Goal: Task Accomplishment & Management: Manage account settings

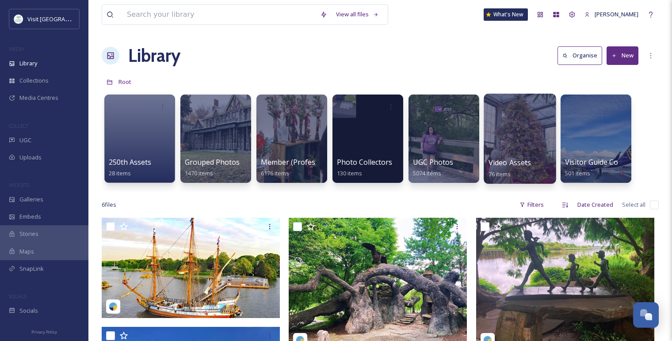
scroll to position [1051, 0]
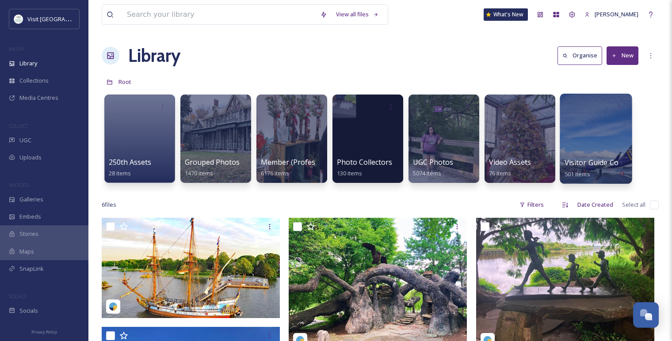
click at [607, 122] on div at bounding box center [596, 139] width 72 height 90
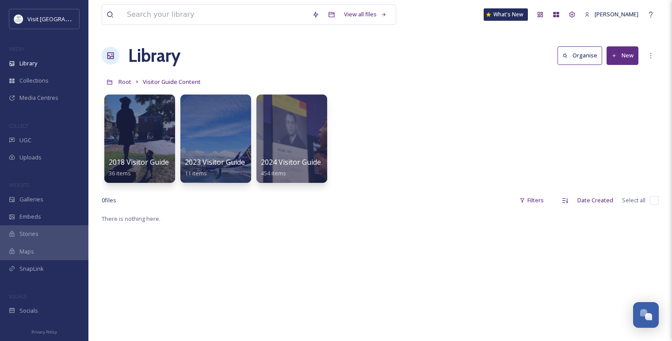
click at [621, 52] on button "New" at bounding box center [623, 55] width 32 height 18
click at [620, 107] on span "Folder" at bounding box center [612, 111] width 17 height 8
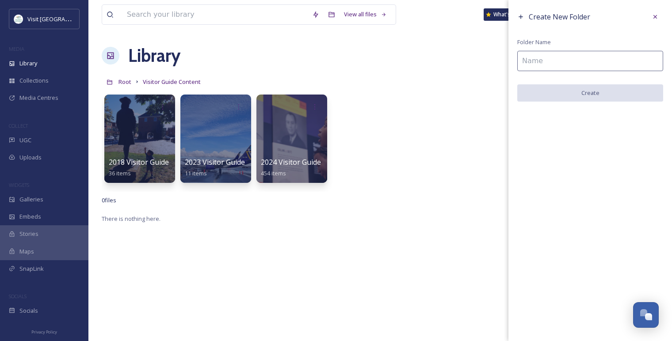
click at [577, 64] on input at bounding box center [590, 61] width 146 height 20
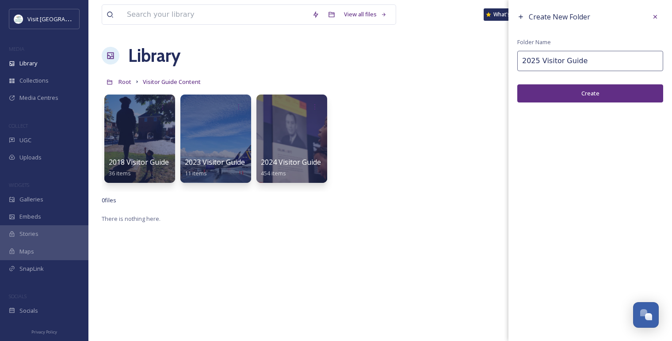
type input "2025 Visitor Guide"
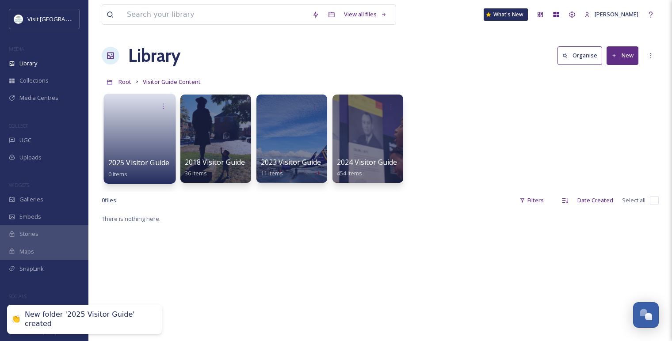
click at [128, 116] on link at bounding box center [139, 136] width 63 height 43
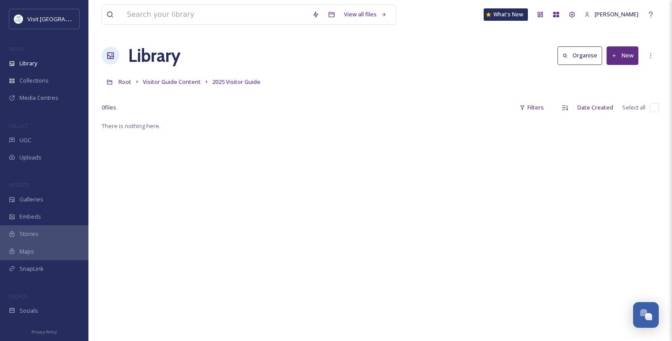
click at [625, 53] on button "New" at bounding box center [623, 55] width 32 height 18
click at [619, 111] on span "Folder" at bounding box center [612, 111] width 17 height 8
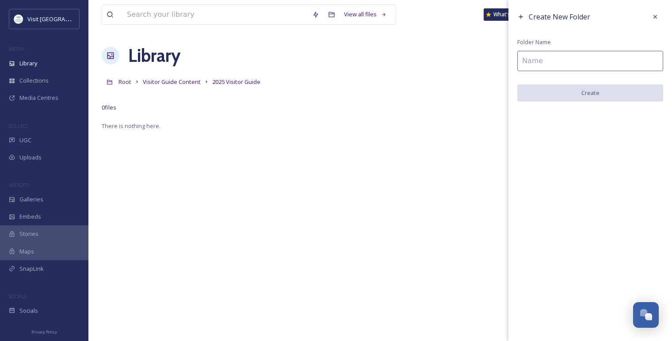
click at [555, 56] on input at bounding box center [590, 61] width 146 height 20
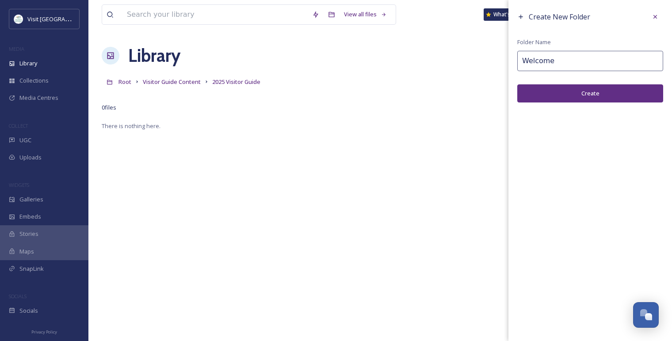
type input "Welcome"
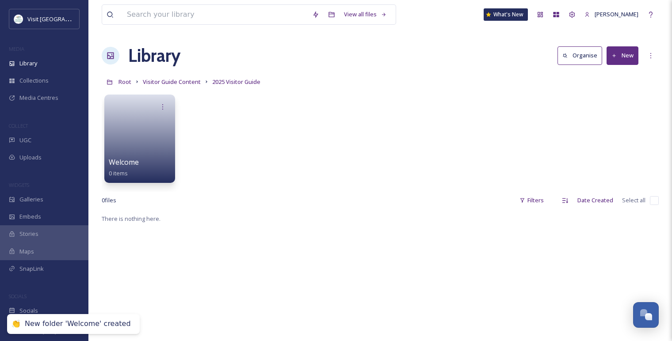
click at [615, 56] on icon at bounding box center [614, 55] width 3 height 3
click at [603, 110] on div "Folder" at bounding box center [613, 110] width 50 height 17
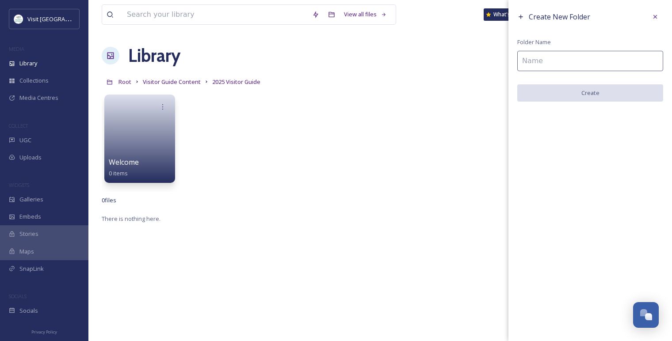
click at [520, 67] on input at bounding box center [590, 61] width 146 height 20
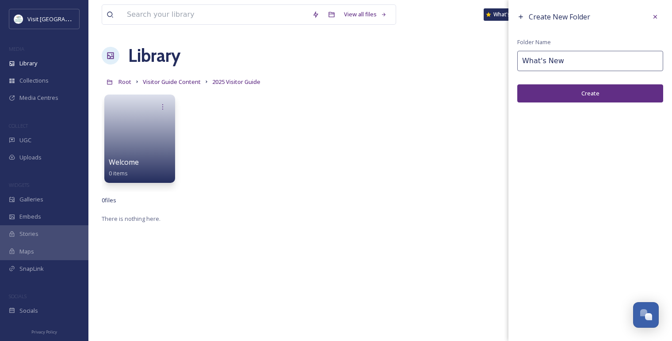
type input "What's New"
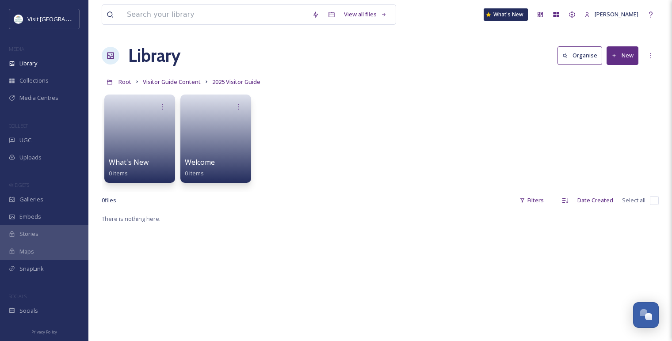
click at [618, 61] on button "New" at bounding box center [623, 55] width 32 height 18
click at [621, 109] on div "Folder" at bounding box center [613, 110] width 50 height 17
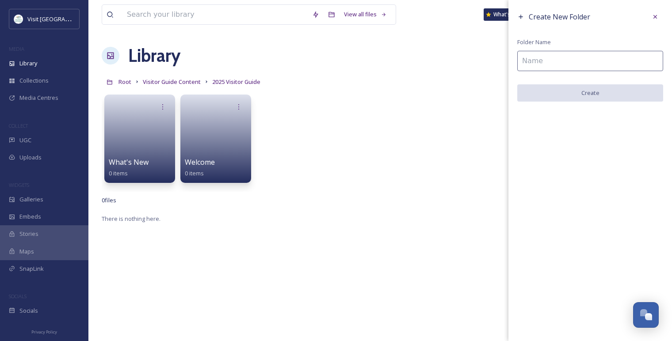
click at [541, 61] on input at bounding box center [590, 61] width 146 height 20
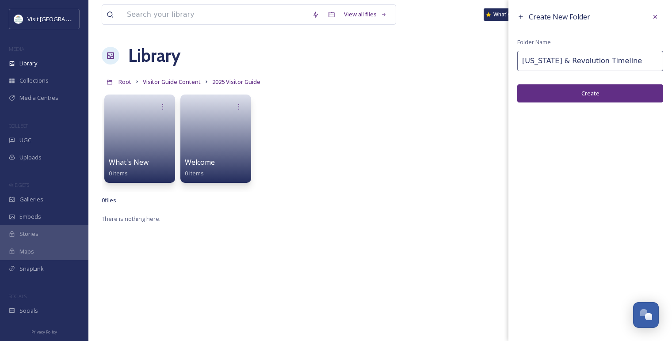
type input "[US_STATE] & Revolution Timeline"
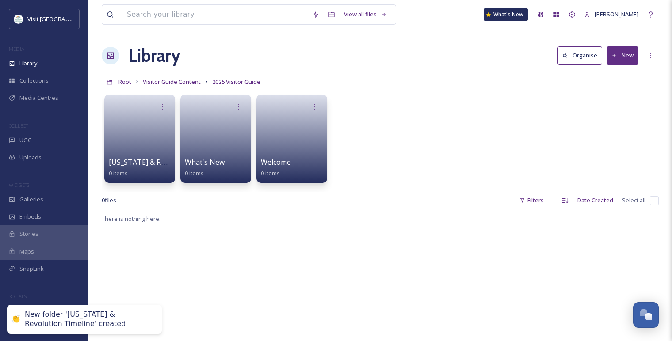
click at [618, 53] on button "New" at bounding box center [623, 55] width 32 height 18
click at [617, 109] on span "Folder" at bounding box center [612, 111] width 17 height 8
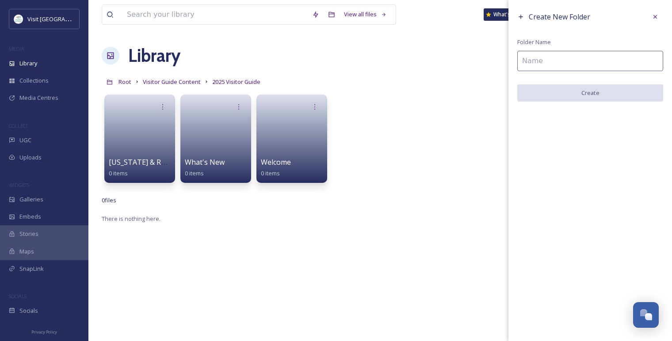
click at [545, 63] on input at bounding box center [590, 61] width 146 height 20
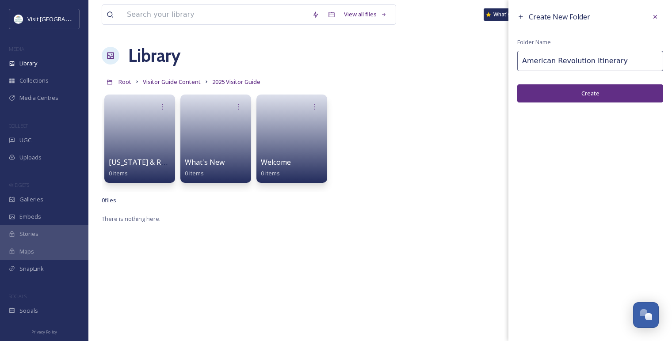
type input "American Revolution Itinerary"
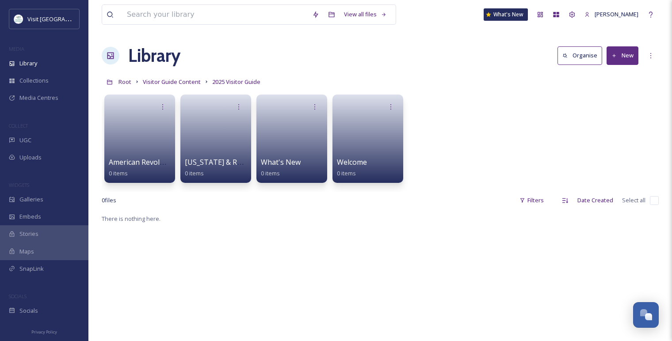
click at [631, 49] on button "New" at bounding box center [623, 55] width 32 height 18
click at [617, 115] on div "Folder" at bounding box center [613, 110] width 50 height 17
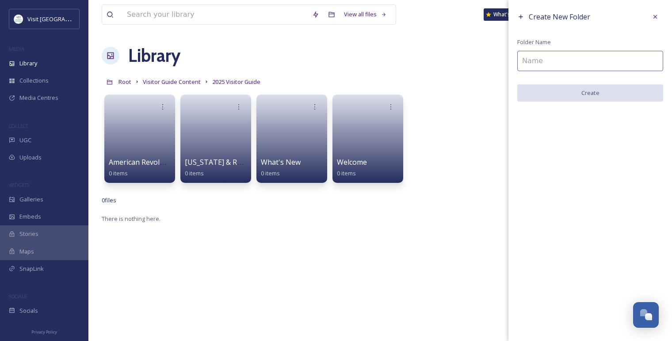
click at [546, 59] on input at bounding box center [590, 61] width 146 height 20
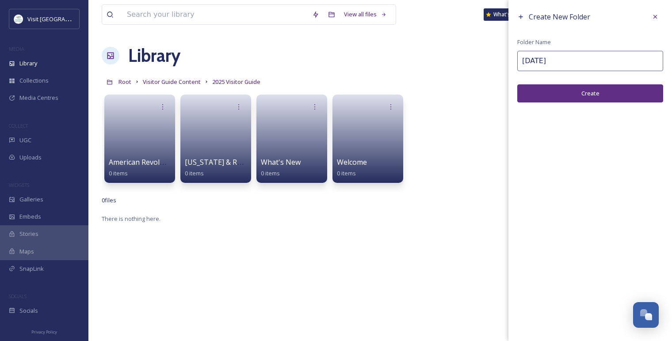
type input "[DATE]"
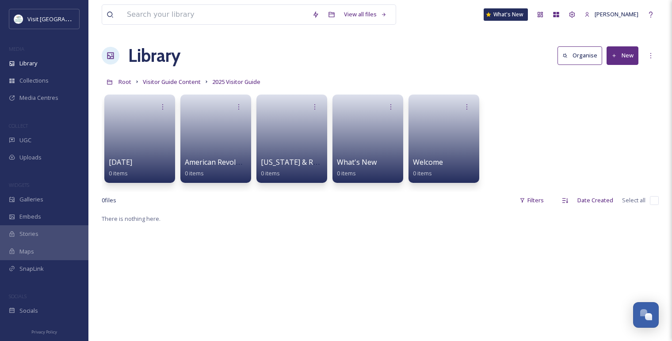
click at [633, 54] on button "New" at bounding box center [623, 55] width 32 height 18
click at [626, 109] on div "Folder" at bounding box center [613, 110] width 50 height 17
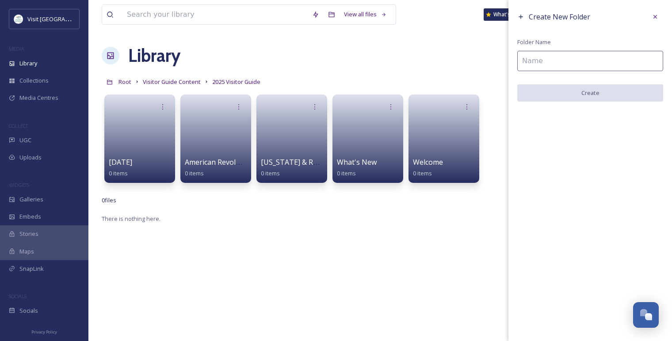
click at [584, 60] on input at bounding box center [590, 61] width 146 height 20
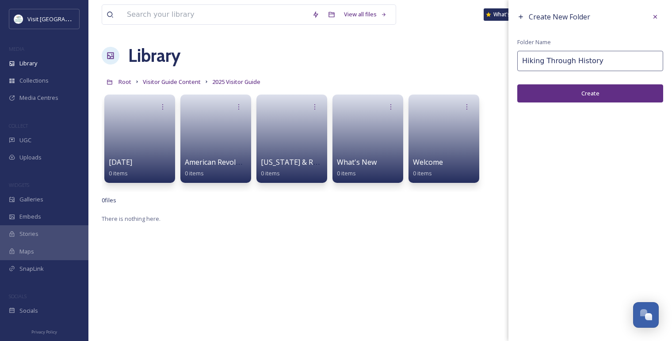
type input "Hiking Through History"
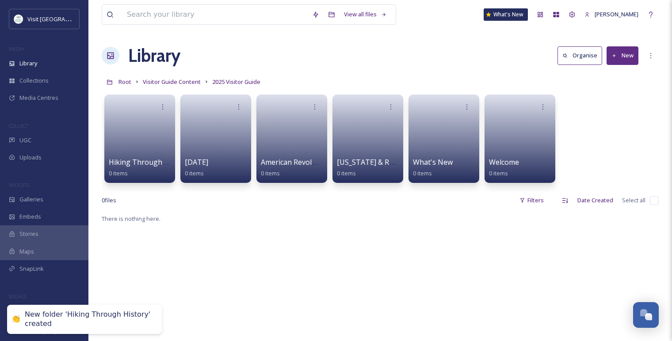
click at [629, 56] on button "New" at bounding box center [623, 55] width 32 height 18
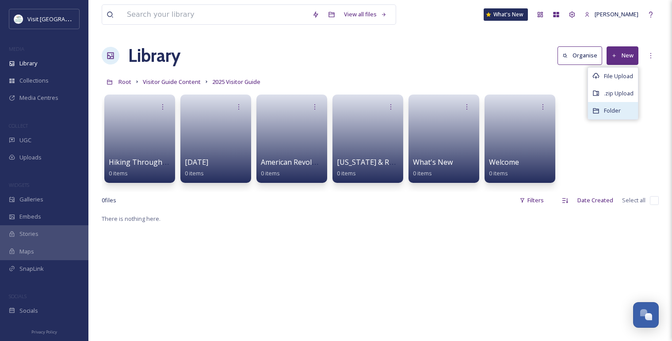
click at [621, 107] on div "Folder" at bounding box center [613, 110] width 50 height 17
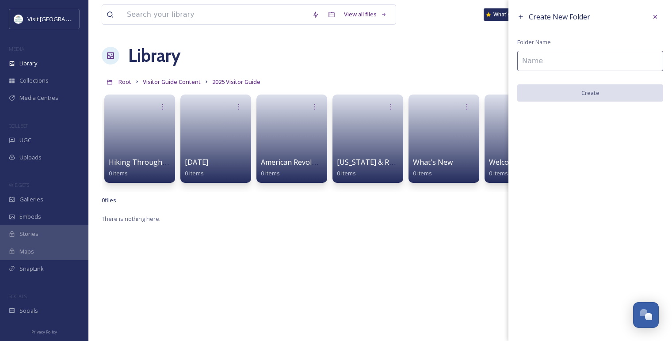
click at [560, 63] on input at bounding box center [590, 61] width 146 height 20
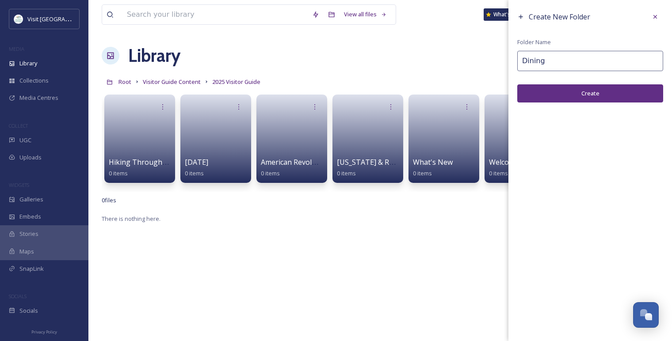
type input "Dining"
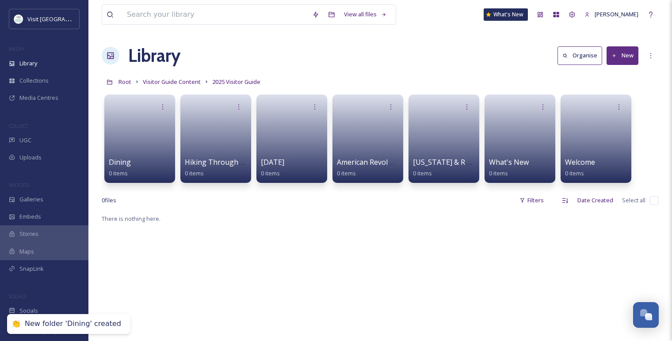
click at [630, 61] on button "New" at bounding box center [623, 55] width 32 height 18
click at [625, 114] on div "Folder" at bounding box center [613, 110] width 50 height 17
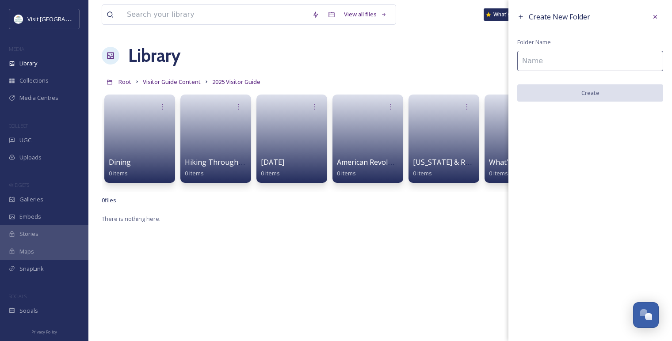
click at [522, 62] on input at bounding box center [590, 61] width 146 height 20
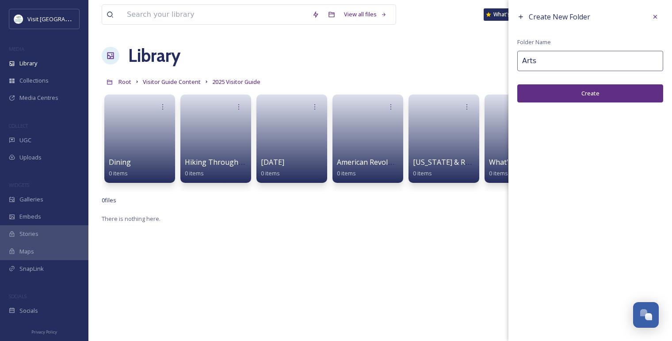
type input "Arts"
click at [624, 89] on button "Create" at bounding box center [590, 93] width 146 height 18
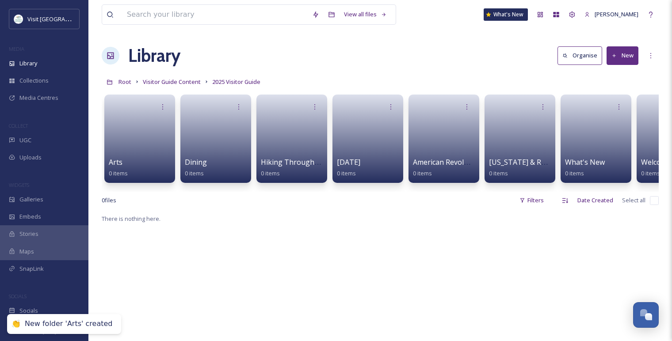
click at [623, 61] on button "New" at bounding box center [623, 55] width 32 height 18
click at [599, 110] on icon at bounding box center [595, 110] width 7 height 7
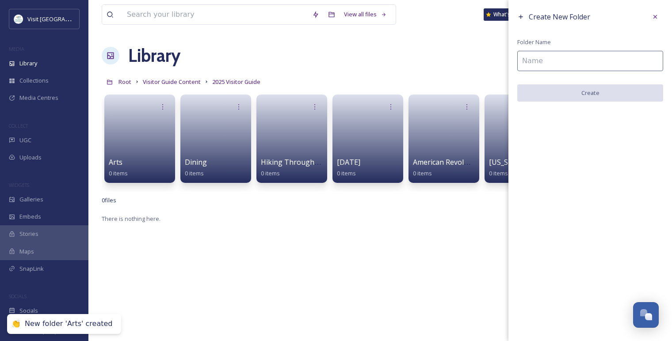
click at [532, 58] on input at bounding box center [590, 61] width 146 height 20
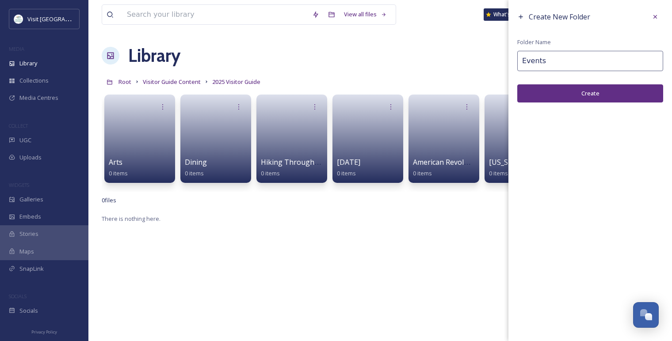
type input "Events"
click at [559, 87] on button "Create" at bounding box center [590, 93] width 146 height 18
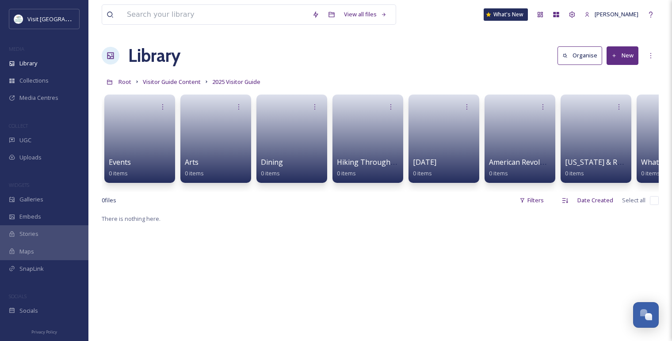
scroll to position [0, 127]
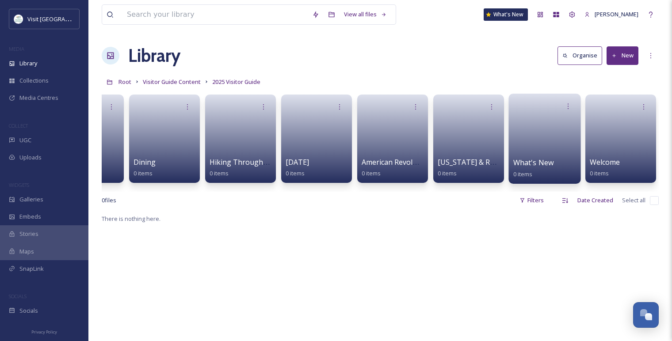
click at [542, 150] on link at bounding box center [544, 136] width 63 height 43
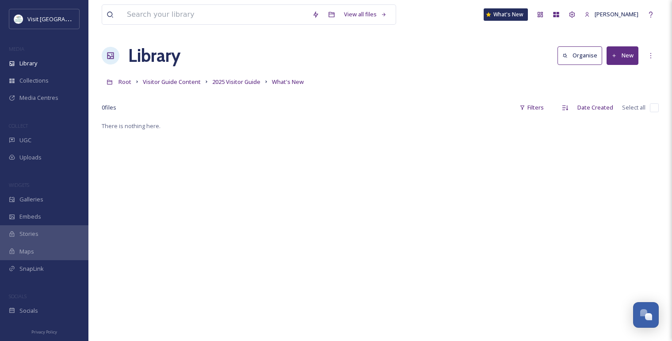
click at [619, 55] on button "New" at bounding box center [623, 55] width 32 height 18
click at [616, 114] on span "Folder" at bounding box center [612, 111] width 17 height 8
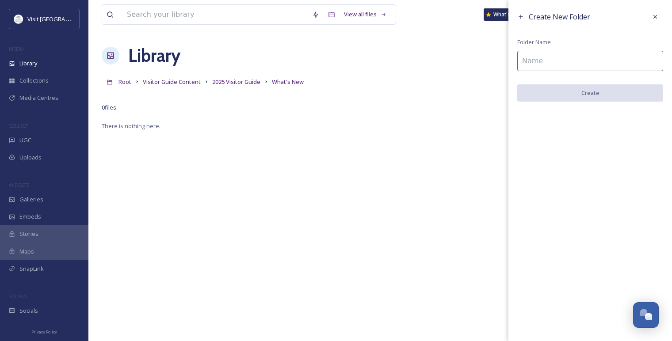
click at [552, 67] on input at bounding box center [590, 61] width 146 height 20
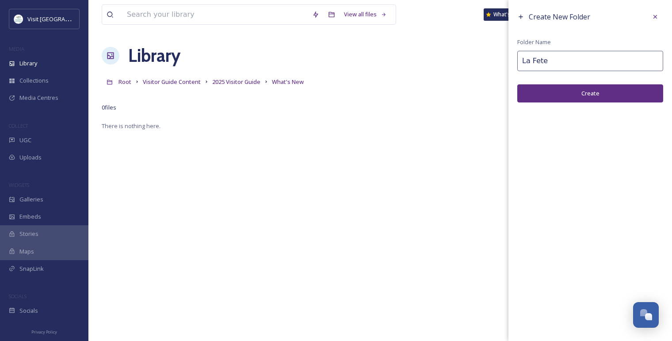
type input "La Fete"
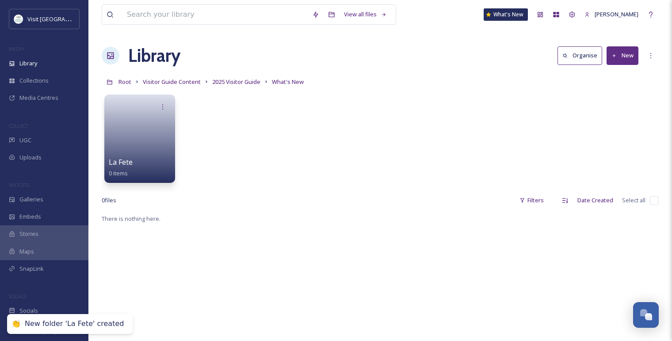
click at [413, 122] on div "La Fete 0 items" at bounding box center [380, 141] width 557 height 102
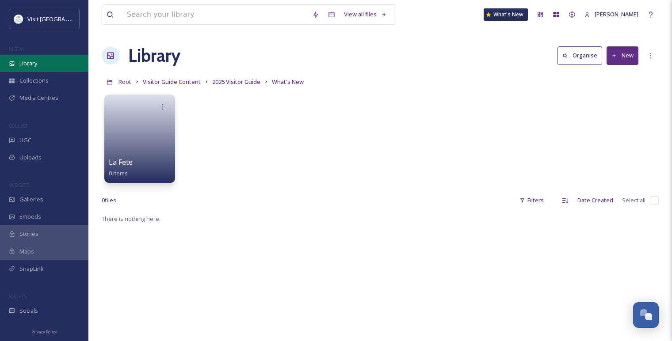
click at [41, 63] on div "Library" at bounding box center [44, 63] width 88 height 17
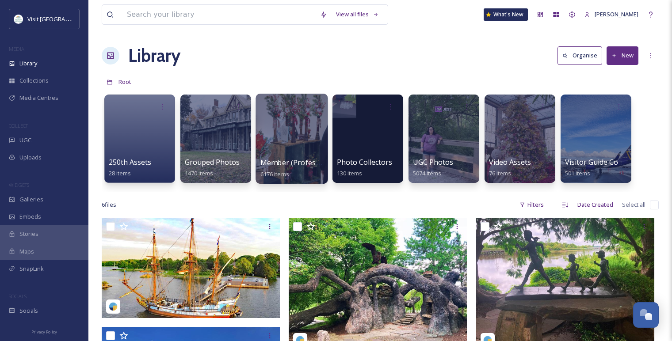
click at [274, 144] on div at bounding box center [292, 139] width 72 height 90
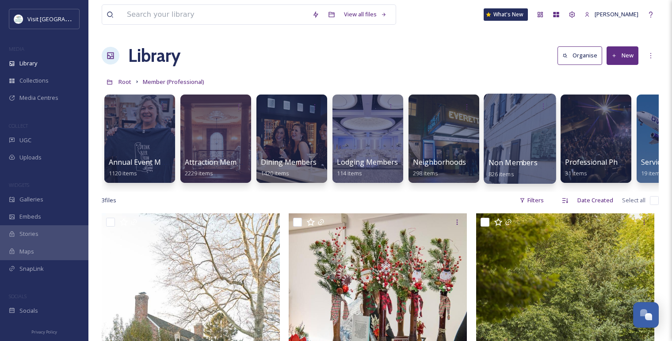
click at [494, 152] on div at bounding box center [520, 139] width 72 height 90
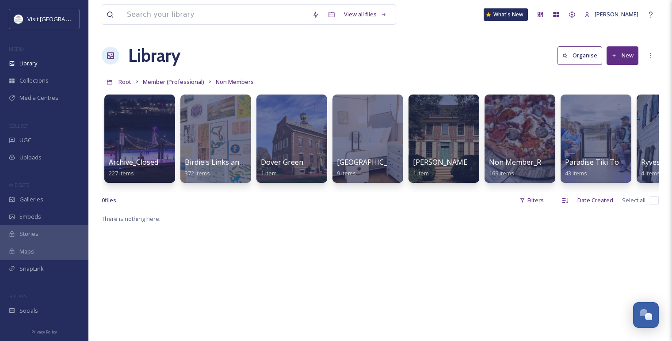
scroll to position [0, 51]
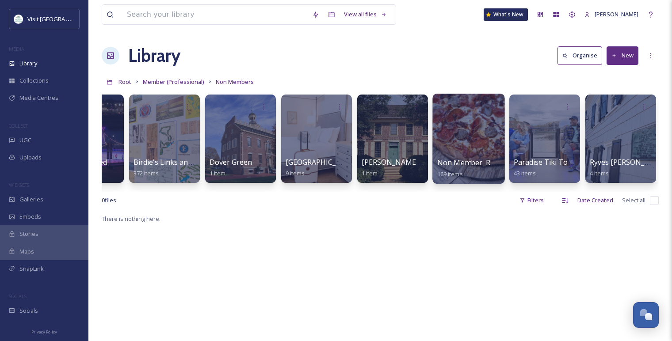
click at [466, 140] on div at bounding box center [468, 139] width 72 height 90
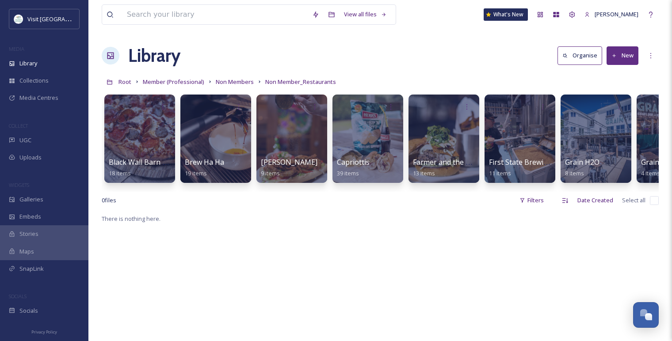
click at [631, 50] on button "New" at bounding box center [623, 55] width 32 height 18
click at [614, 105] on div "Folder" at bounding box center [613, 110] width 50 height 17
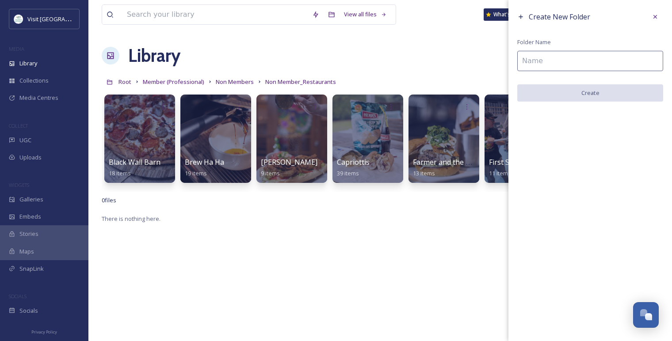
click at [555, 64] on input at bounding box center [590, 61] width 146 height 20
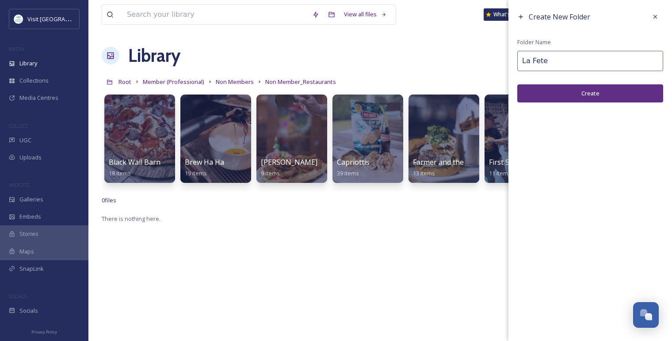
type input "La Fete"
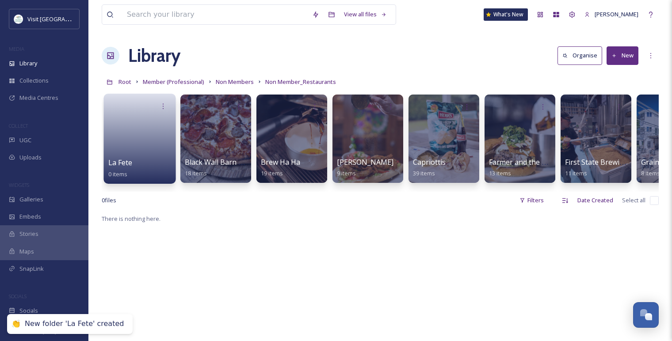
click at [156, 137] on link at bounding box center [139, 136] width 63 height 43
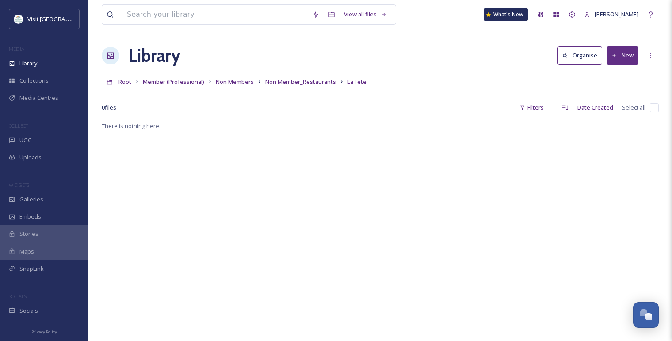
click at [619, 57] on button "New" at bounding box center [623, 55] width 32 height 18
click at [612, 113] on span "Folder" at bounding box center [612, 111] width 17 height 8
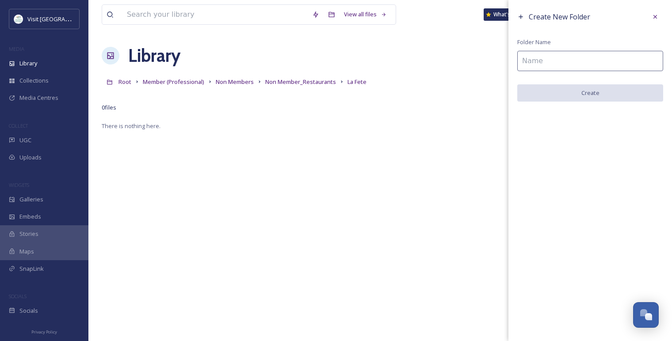
click at [571, 62] on input at bounding box center [590, 61] width 146 height 20
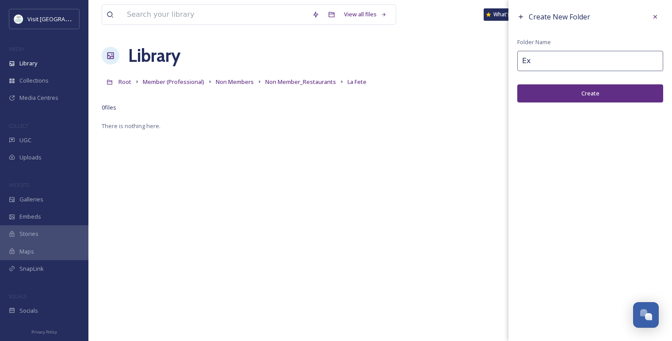
type input "E"
type input "R"
type input "Exteriors & Interiors"
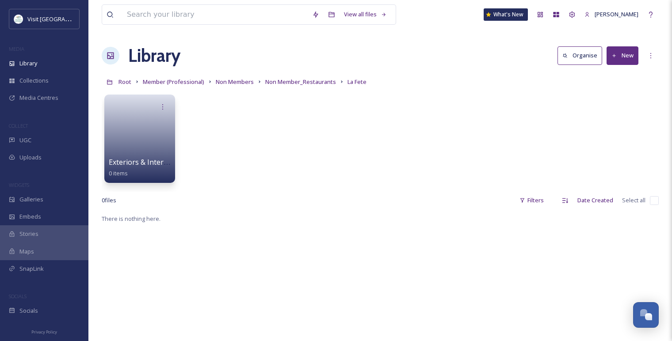
click at [628, 53] on button "New" at bounding box center [623, 55] width 32 height 18
click at [618, 113] on span "Folder" at bounding box center [612, 111] width 17 height 8
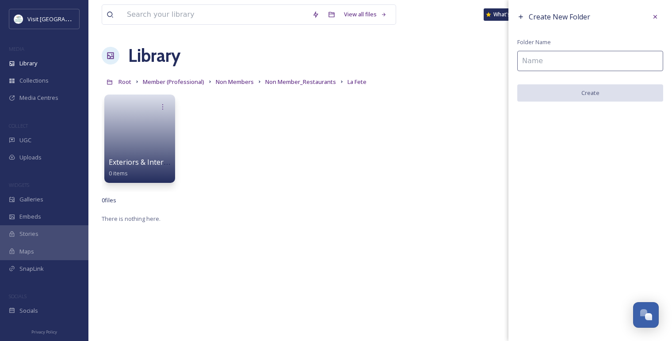
click at [559, 64] on input at bounding box center [590, 61] width 146 height 20
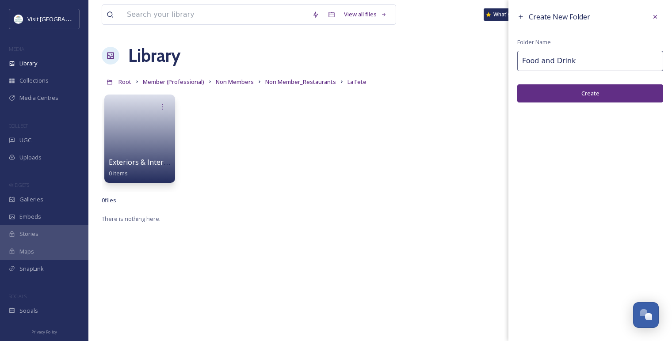
type input "Food and Drink"
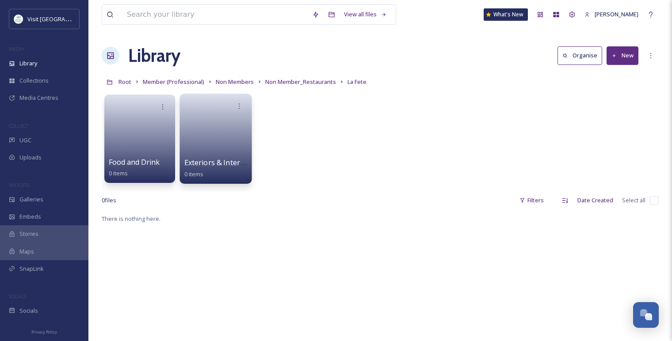
click at [214, 133] on link at bounding box center [215, 136] width 63 height 43
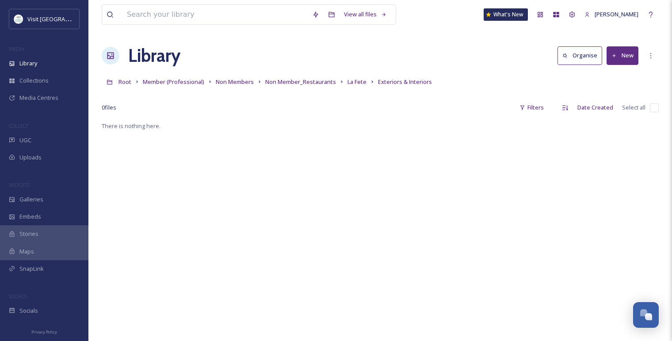
click at [624, 60] on button "New" at bounding box center [623, 55] width 32 height 18
click at [623, 73] on span "File Upload" at bounding box center [618, 76] width 29 height 8
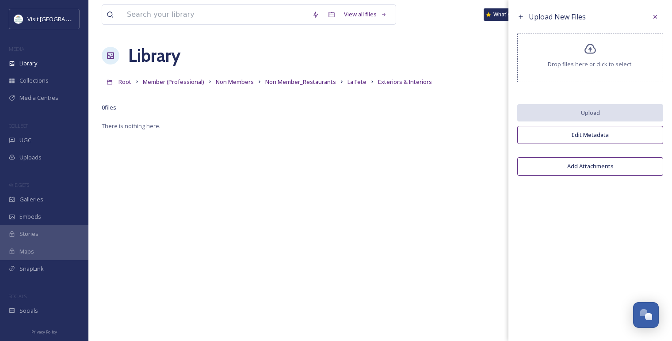
click at [594, 47] on icon at bounding box center [590, 49] width 11 height 10
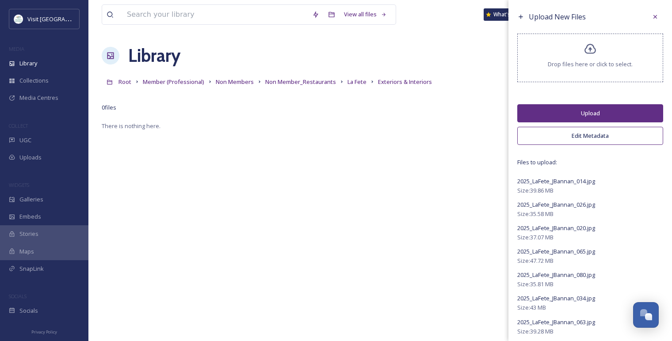
click at [586, 139] on button "Edit Metadata" at bounding box center [590, 136] width 146 height 18
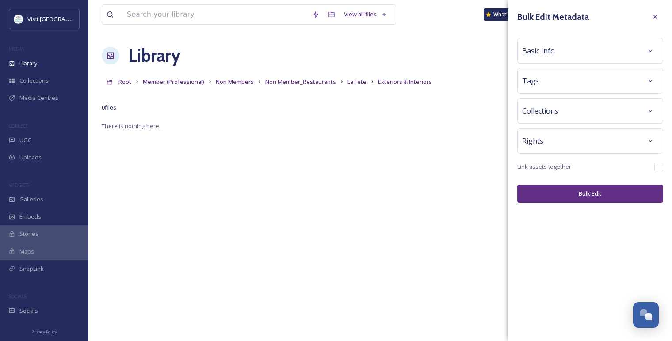
click at [557, 134] on div "Rights" at bounding box center [590, 141] width 136 height 16
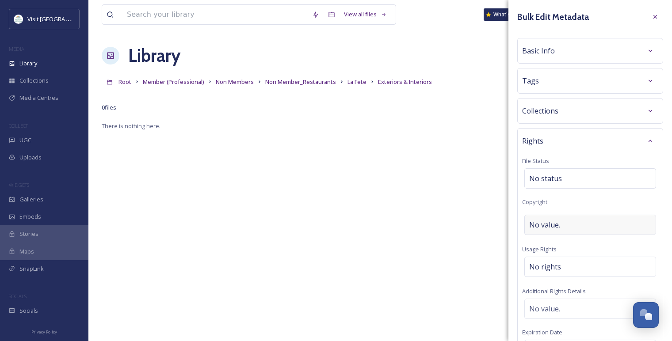
click at [565, 220] on div "No value." at bounding box center [590, 225] width 132 height 20
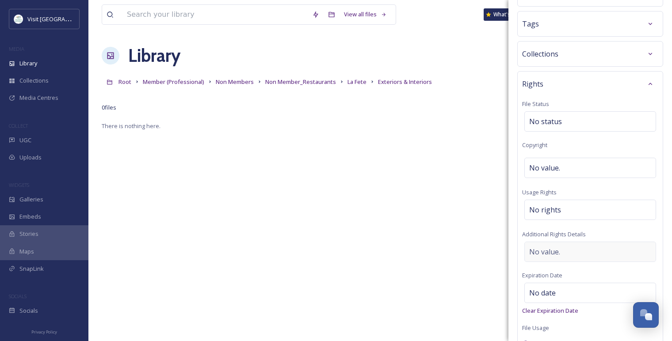
scroll to position [49, 0]
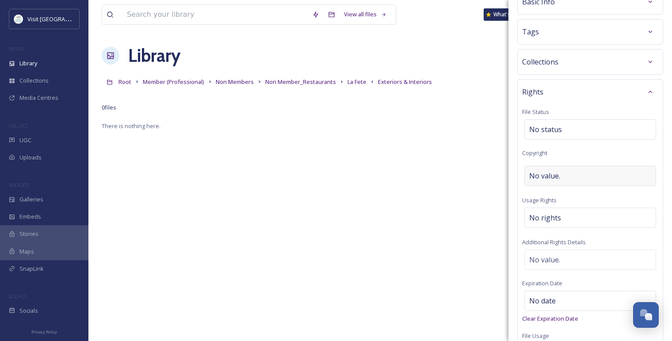
click at [549, 179] on span "No value." at bounding box center [544, 176] width 31 height 11
click at [565, 175] on div "No value." at bounding box center [590, 176] width 132 height 20
click at [529, 176] on input "[PERSON_NAME] Photography" at bounding box center [590, 176] width 136 height 20
type input "[PERSON_NAME] Photography"
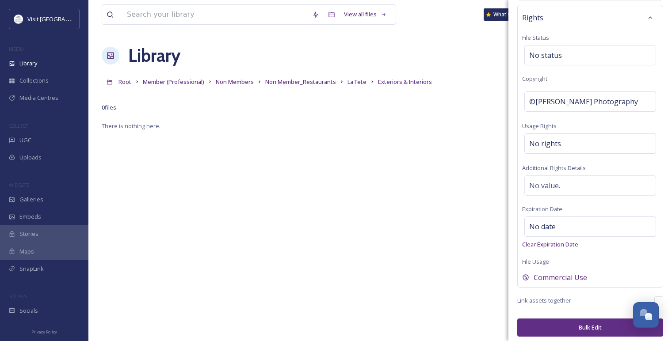
click at [579, 325] on button "Bulk Edit" at bounding box center [590, 328] width 146 height 18
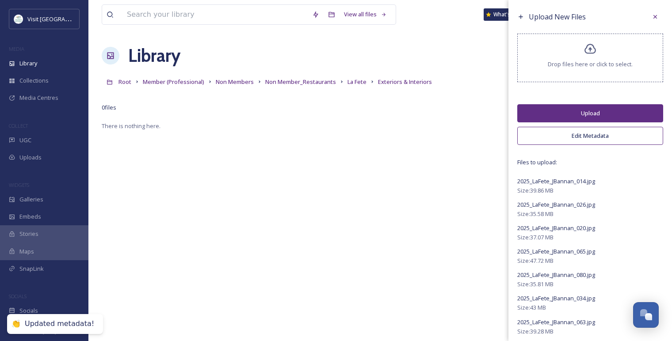
click at [570, 111] on button "Upload" at bounding box center [590, 113] width 146 height 18
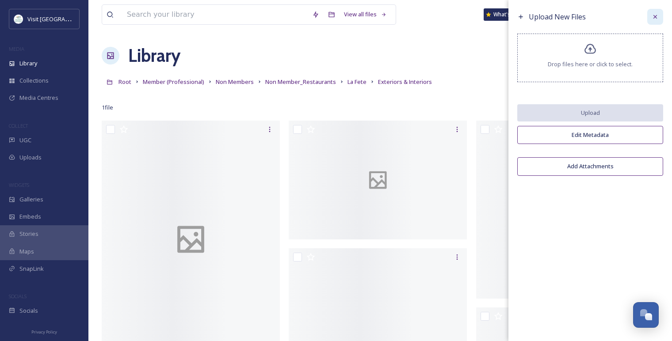
click at [655, 18] on icon at bounding box center [655, 16] width 7 height 7
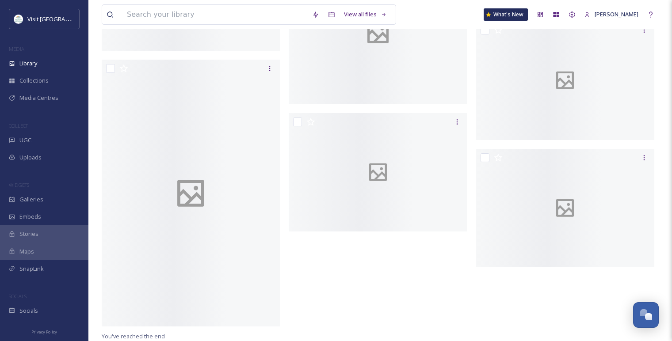
scroll to position [0, 0]
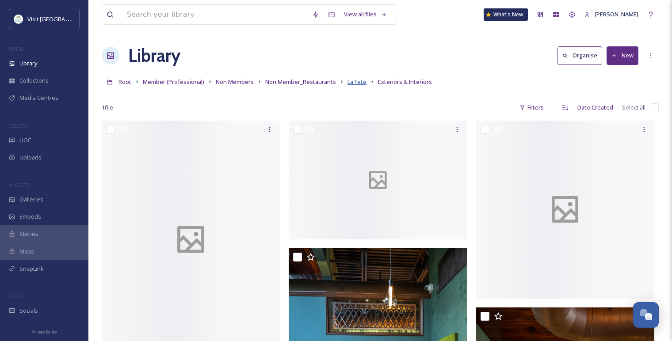
click at [360, 81] on span "La Fete" at bounding box center [357, 82] width 19 height 8
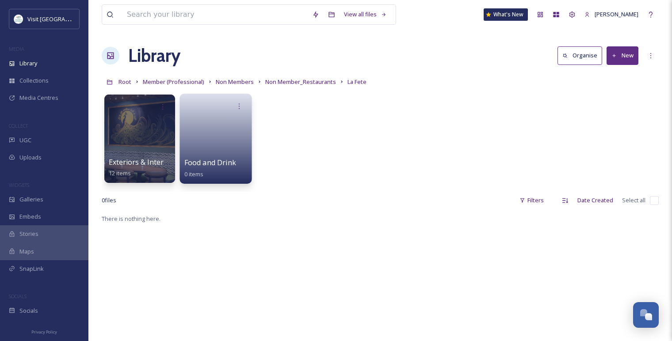
click at [203, 123] on link at bounding box center [215, 136] width 63 height 43
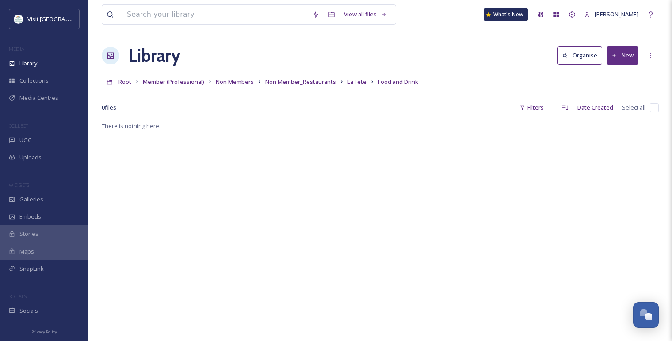
click at [629, 58] on button "New" at bounding box center [623, 55] width 32 height 18
click at [622, 77] on span "File Upload" at bounding box center [618, 76] width 29 height 8
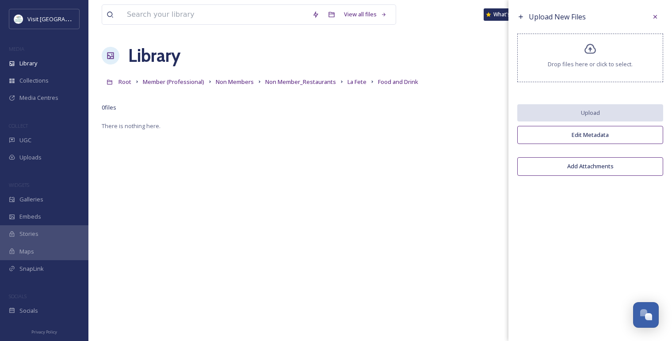
click at [556, 57] on div "Drop files here or click to select." at bounding box center [590, 58] width 146 height 49
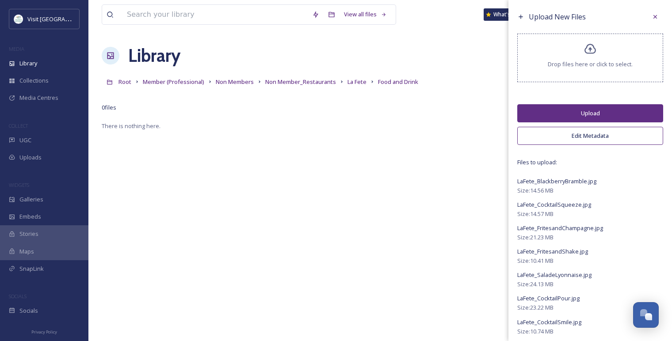
click at [580, 139] on button "Edit Metadata" at bounding box center [590, 136] width 146 height 18
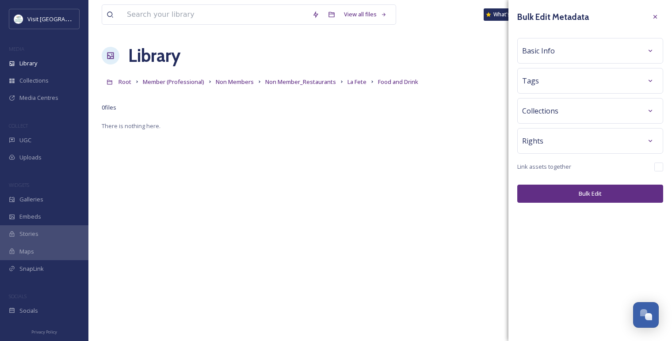
click at [552, 140] on div "Rights" at bounding box center [590, 141] width 136 height 16
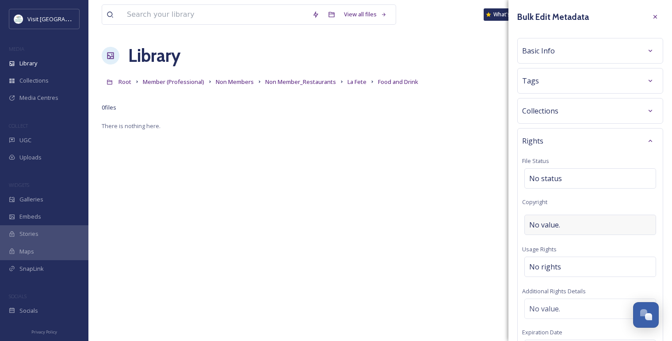
click at [551, 228] on span "No value." at bounding box center [544, 225] width 31 height 11
type input "La Fete"
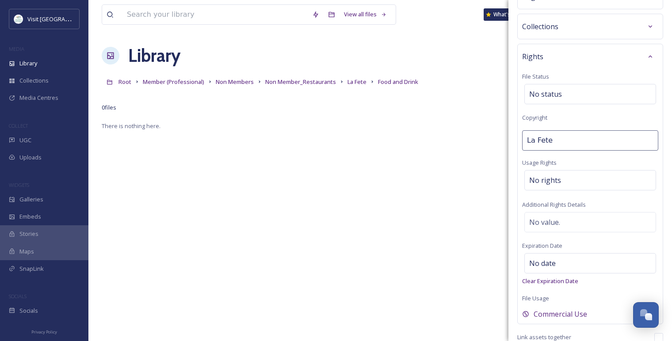
scroll to position [123, 0]
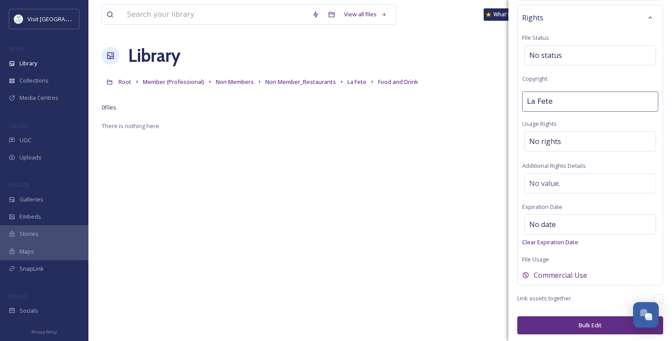
click at [561, 323] on button "Bulk Edit" at bounding box center [590, 326] width 146 height 18
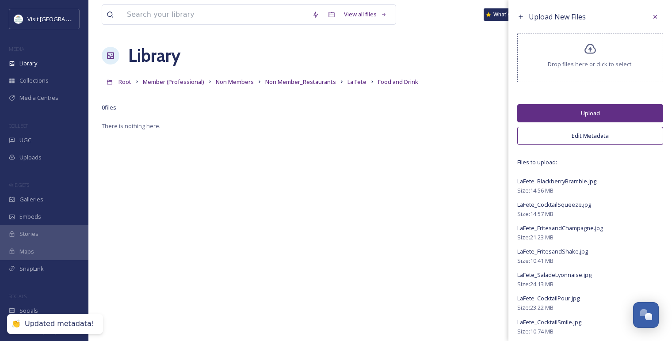
click at [589, 109] on button "Upload" at bounding box center [590, 113] width 146 height 18
